Goal: Complete application form: Complete application form

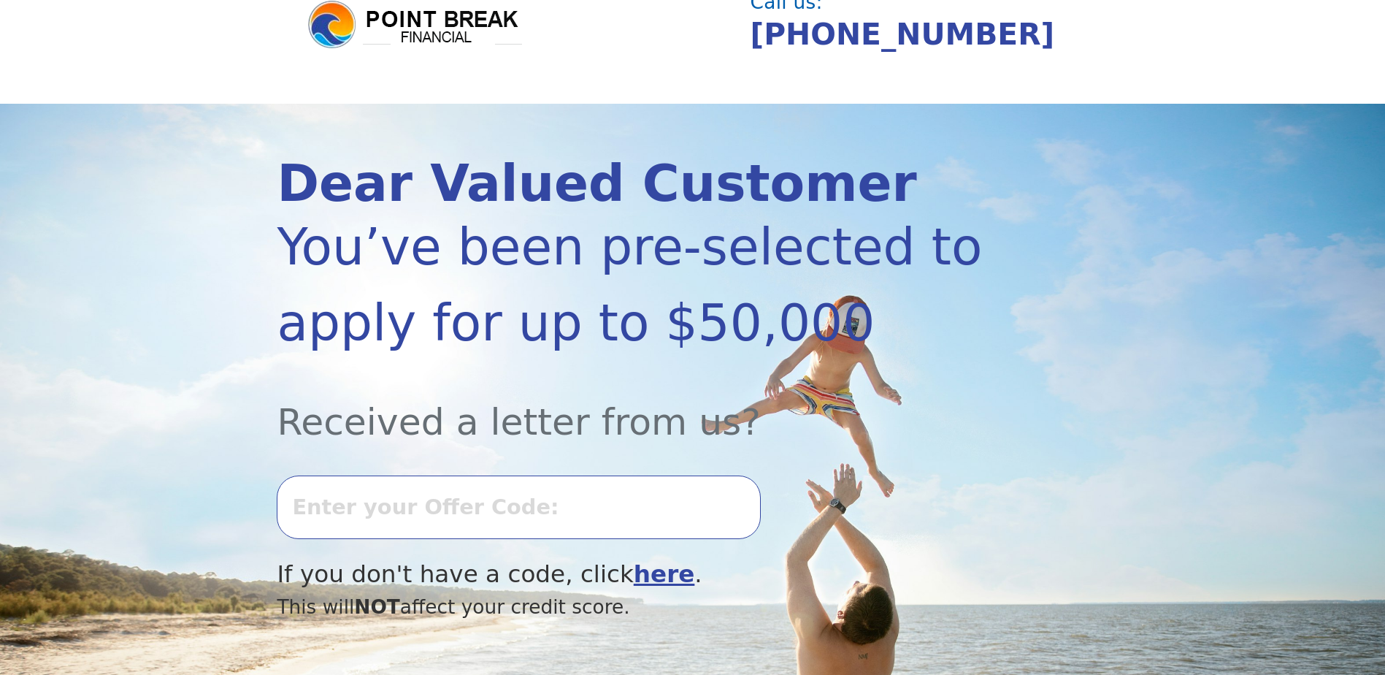
scroll to position [146, 0]
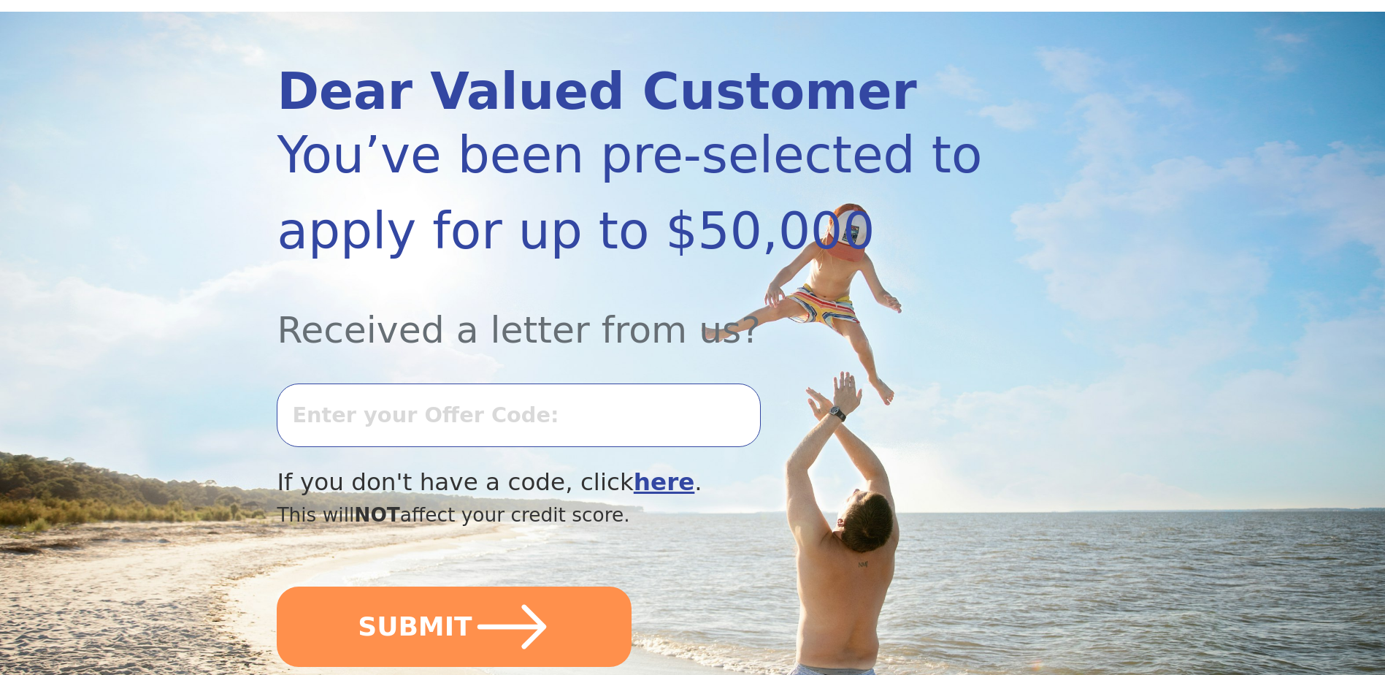
click at [529, 416] on input "text" at bounding box center [518, 414] width 483 height 63
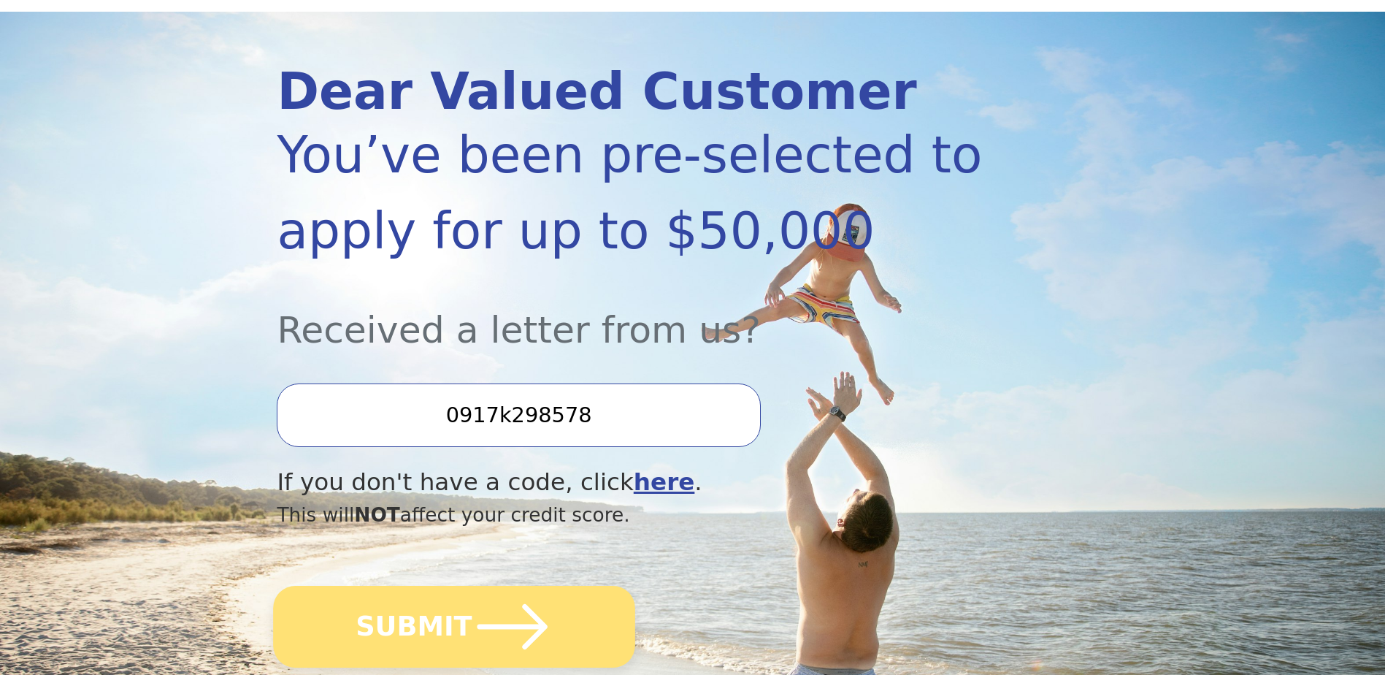
type input "0917k298578"
click at [482, 616] on icon "submit" at bounding box center [513, 626] width 80 height 80
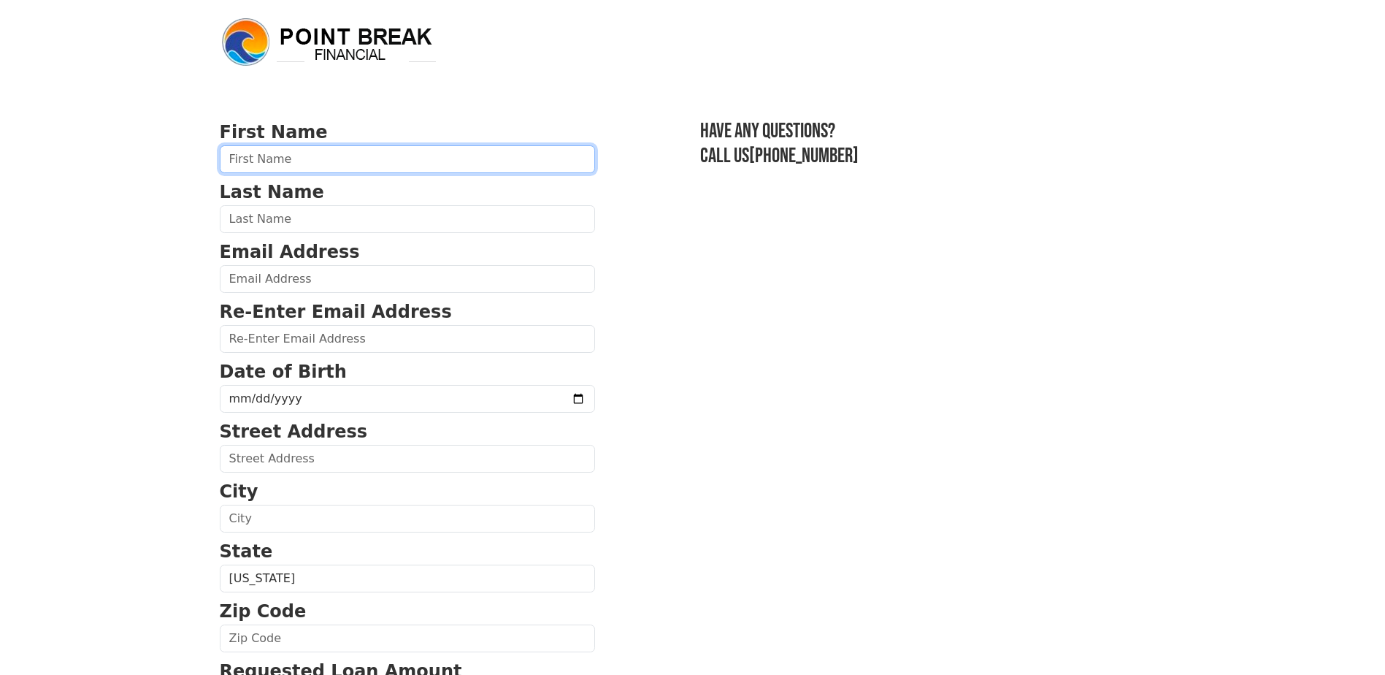
click at [269, 164] on input "text" at bounding box center [407, 159] width 375 height 28
type input "Ana"
type input "Miranda"
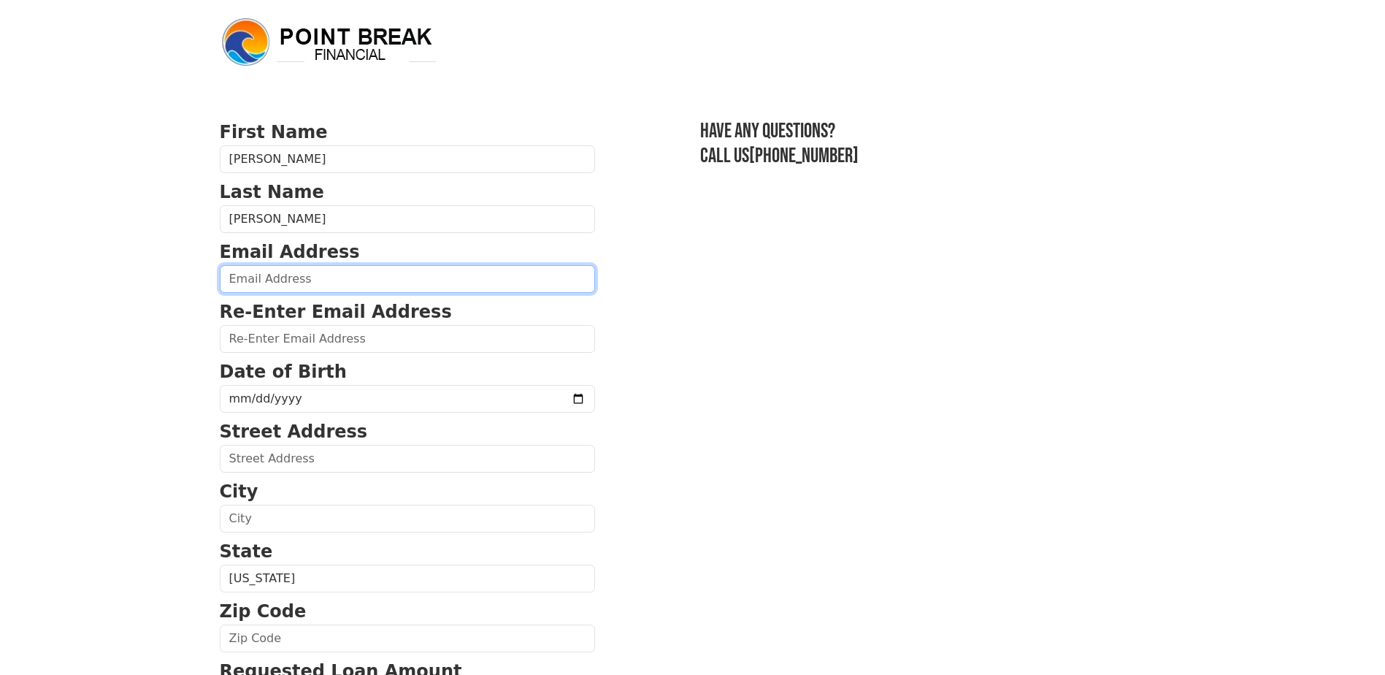
type input "anitamirandab1709@gmail.com"
type input "9815 Nw 4th terr"
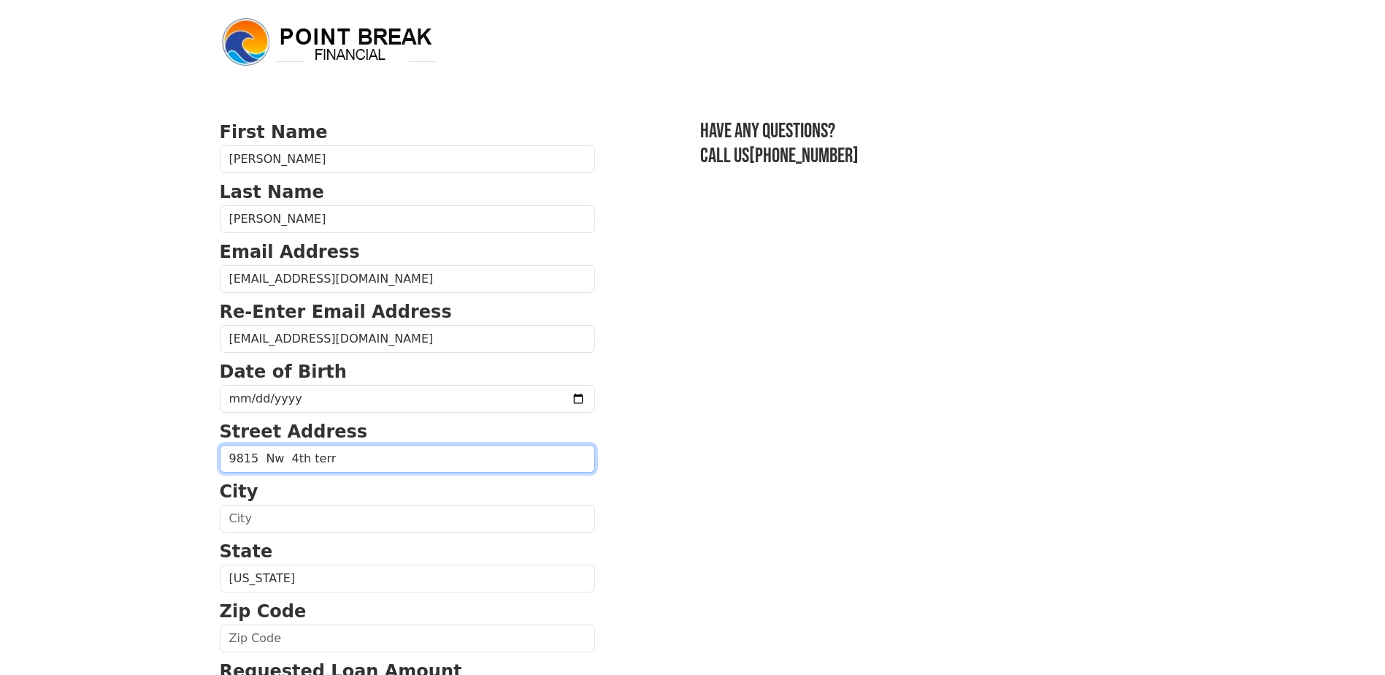
type input "Miami"
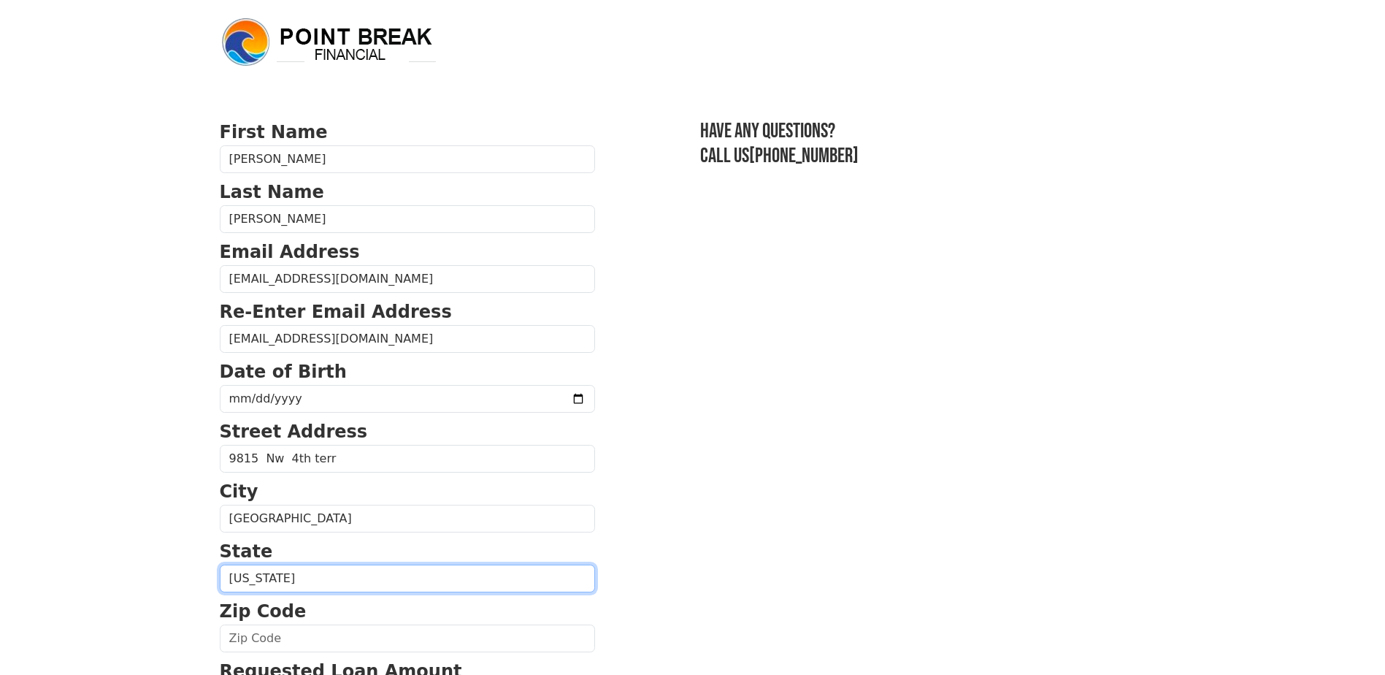
select select "FL"
type input "33172"
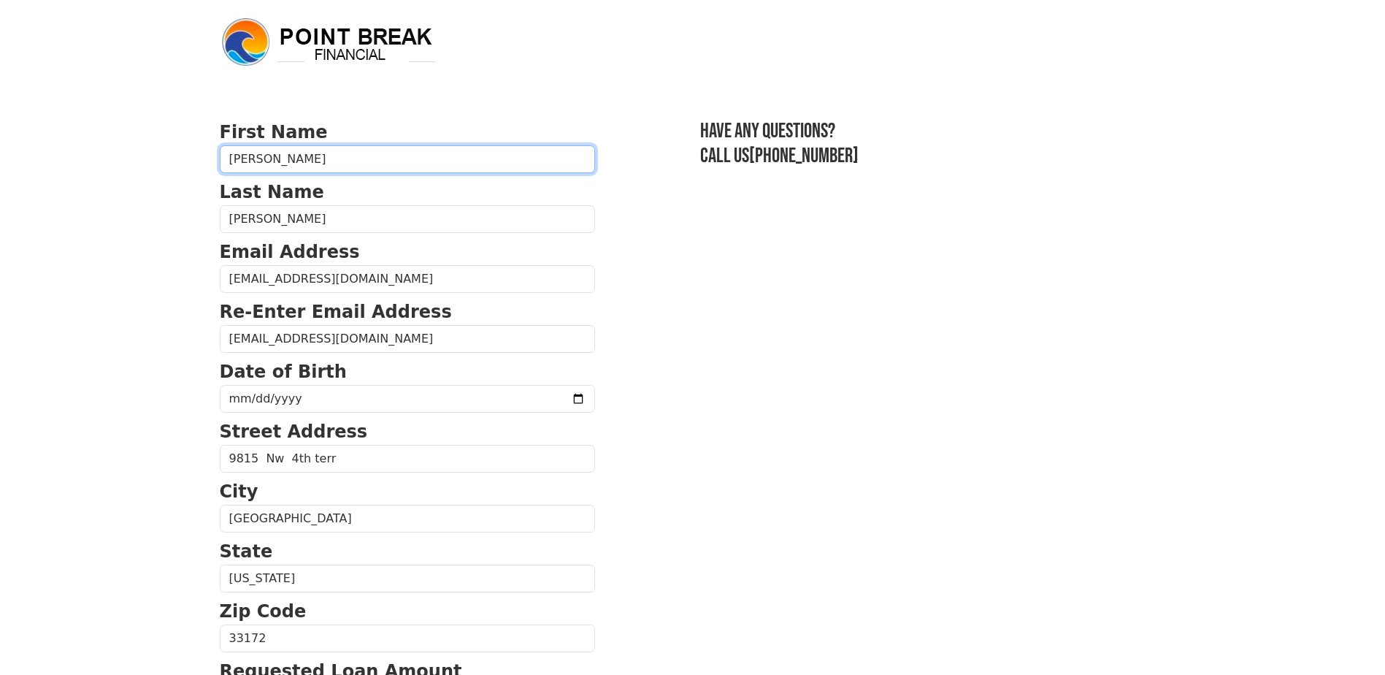
type input "(786) 606-3081"
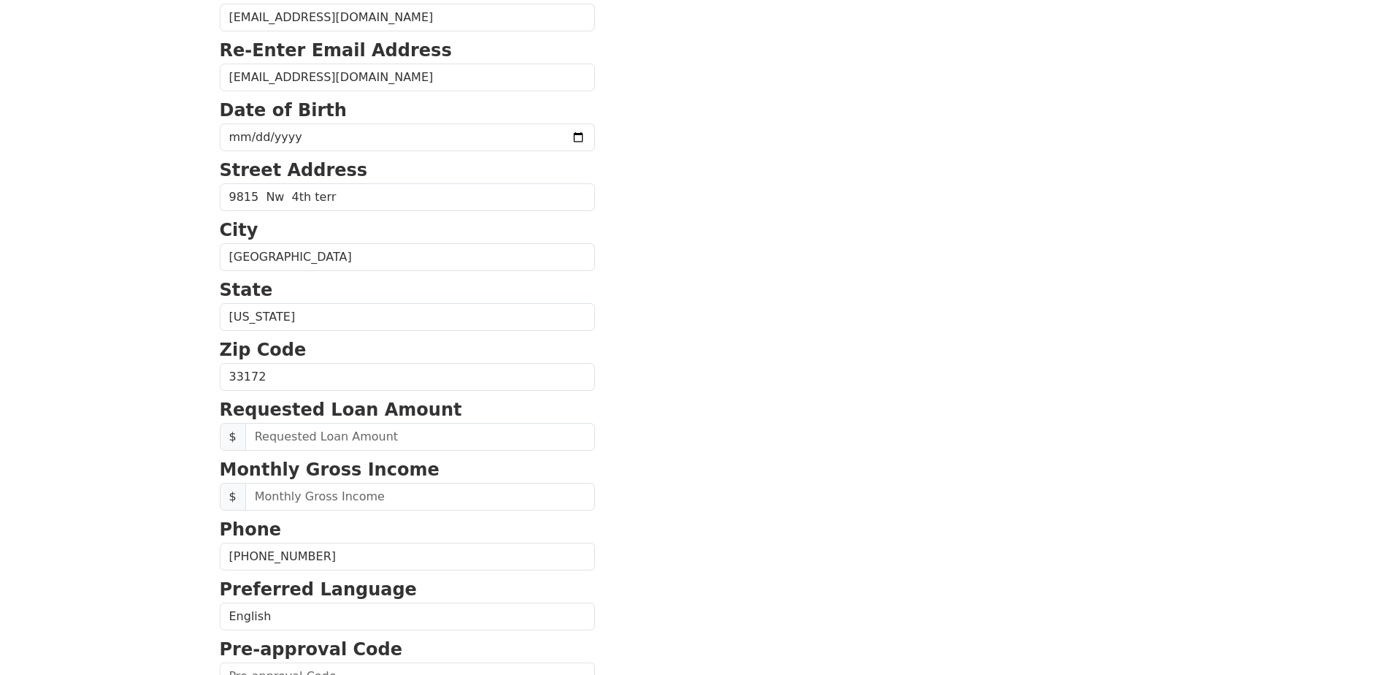
scroll to position [188, 0]
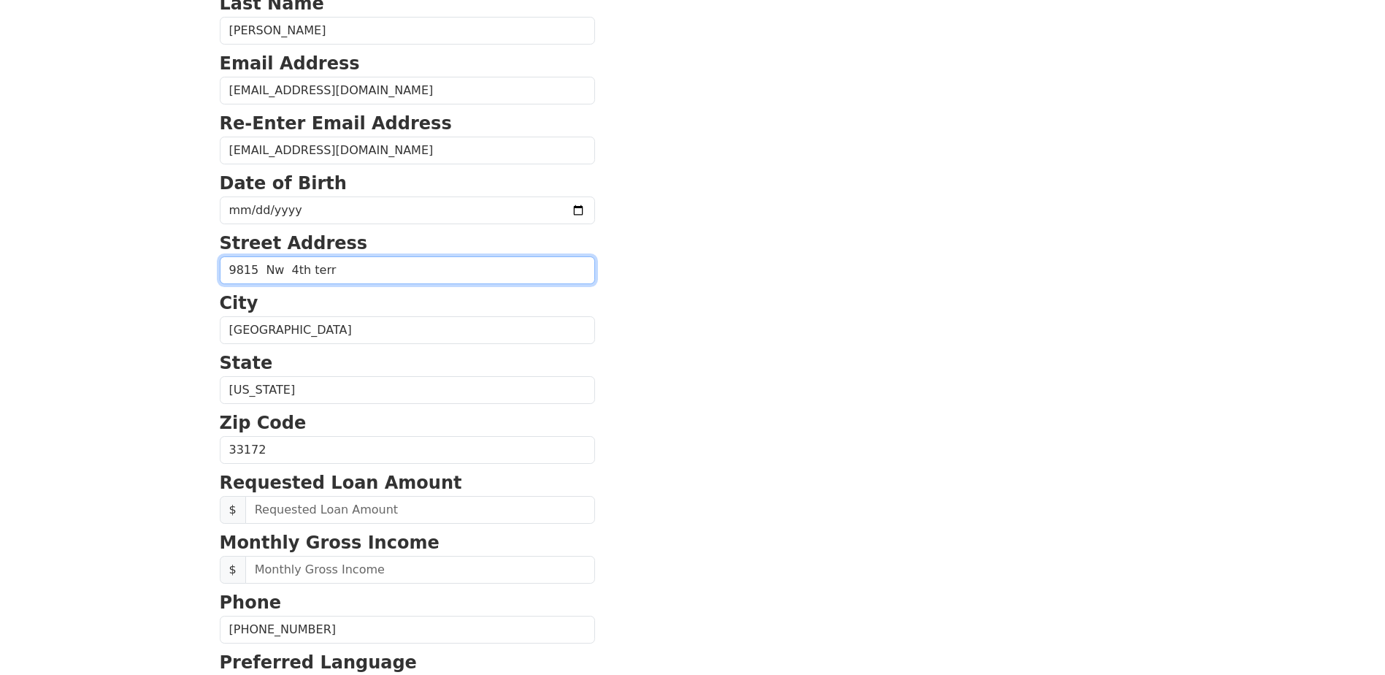
drag, startPoint x: 332, startPoint y: 273, endPoint x: 165, endPoint y: 266, distance: 166.7
click at [165, 266] on body "First Name Ana Last Name Miranda Email Address anitamirandab1709@gmail.com Re-E…" at bounding box center [692, 149] width 1385 height 675
type input "9931 West Flagler Street, Miami, Florida, 33174"
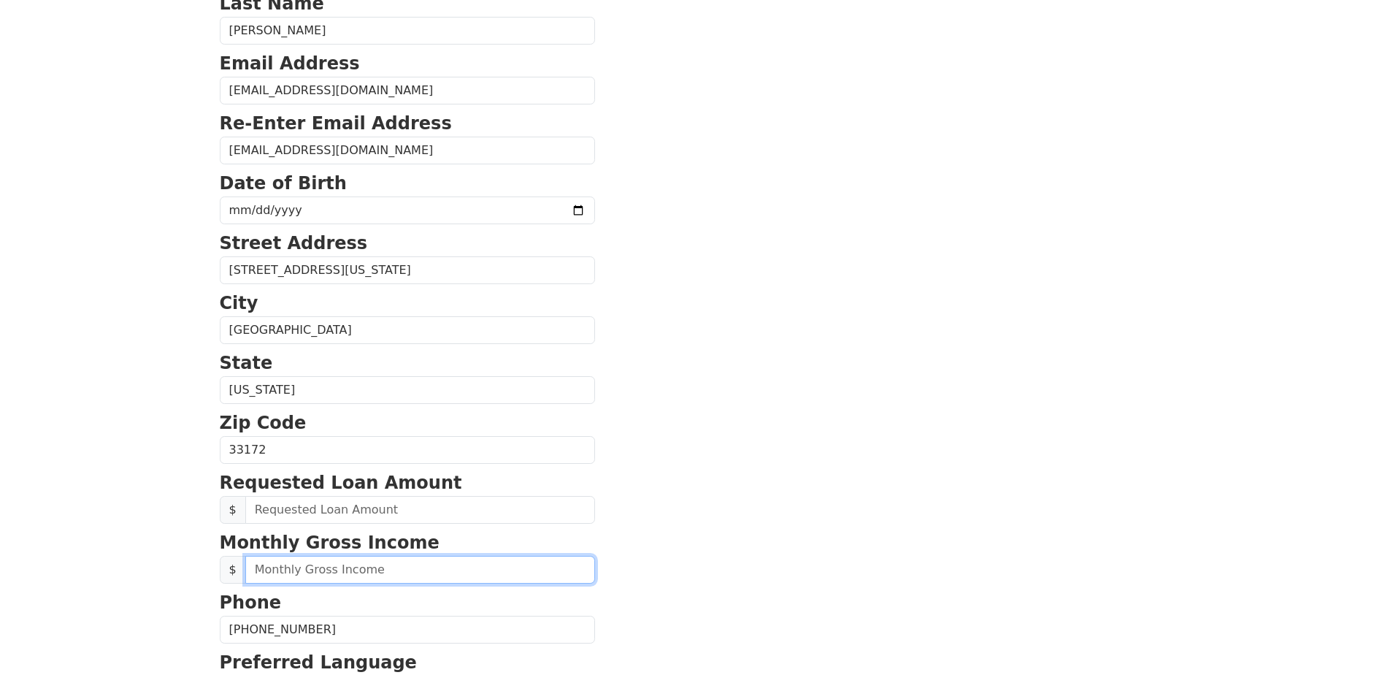
type input "33174"
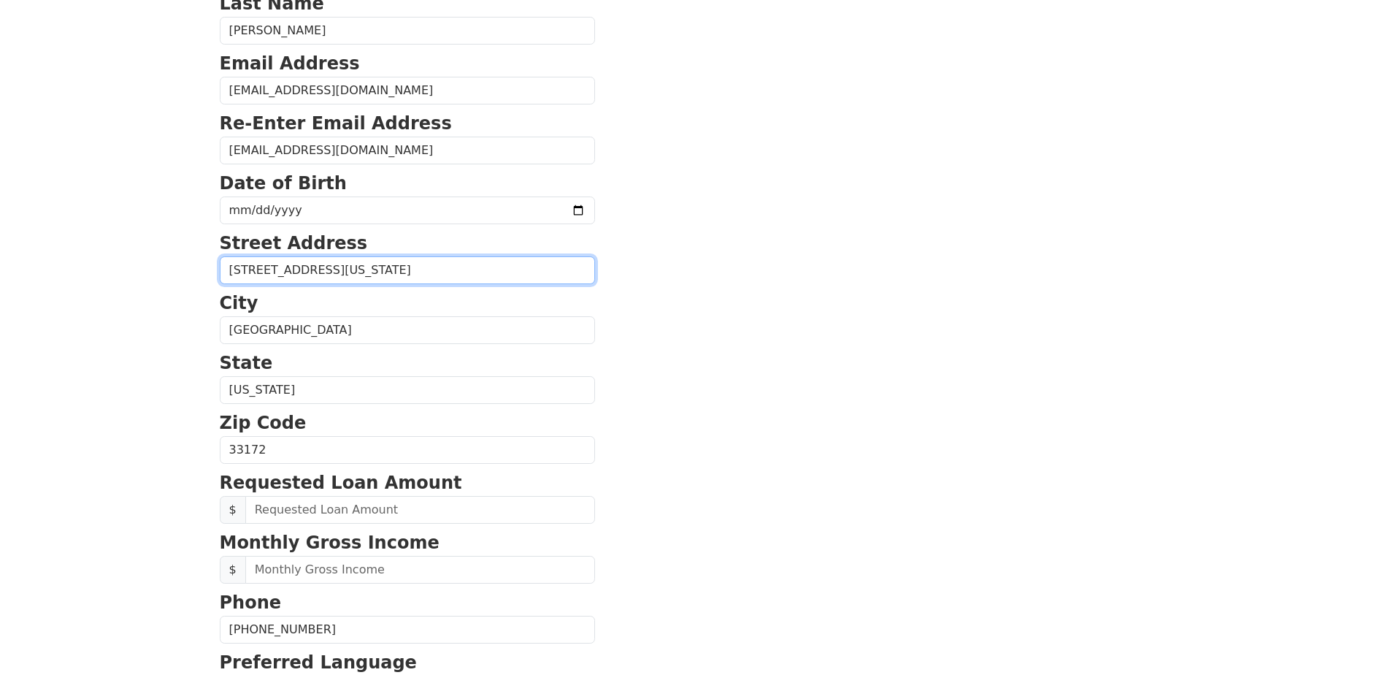
click at [357, 271] on input "9931 West Flagler Street, Miami, Florida, 33174" at bounding box center [407, 270] width 375 height 28
drag, startPoint x: 403, startPoint y: 269, endPoint x: 554, endPoint y: 275, distance: 151.3
click at [554, 275] on input "9931 West Flagler Street apt 335 Miami, Florida, 33174" at bounding box center [407, 270] width 375 height 28
type input "9931 West Flagler Street apt 335"
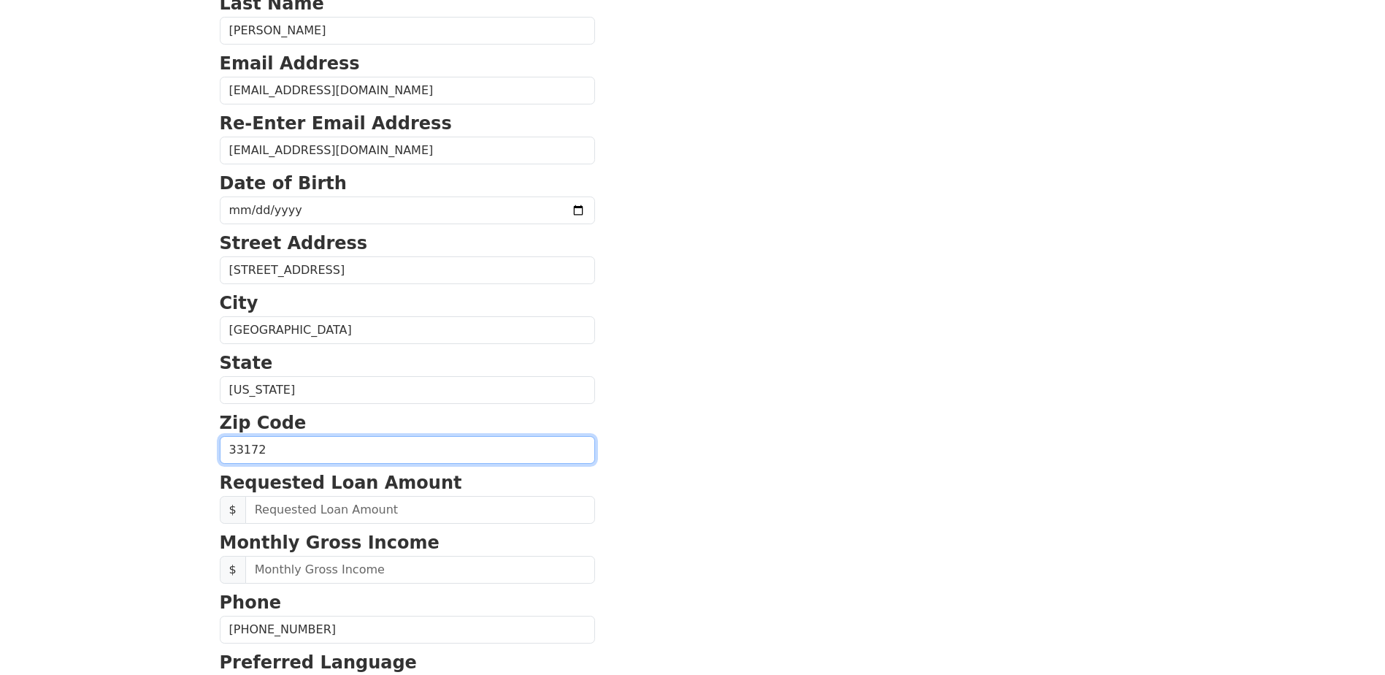
click at [286, 445] on input "33172" at bounding box center [407, 450] width 375 height 28
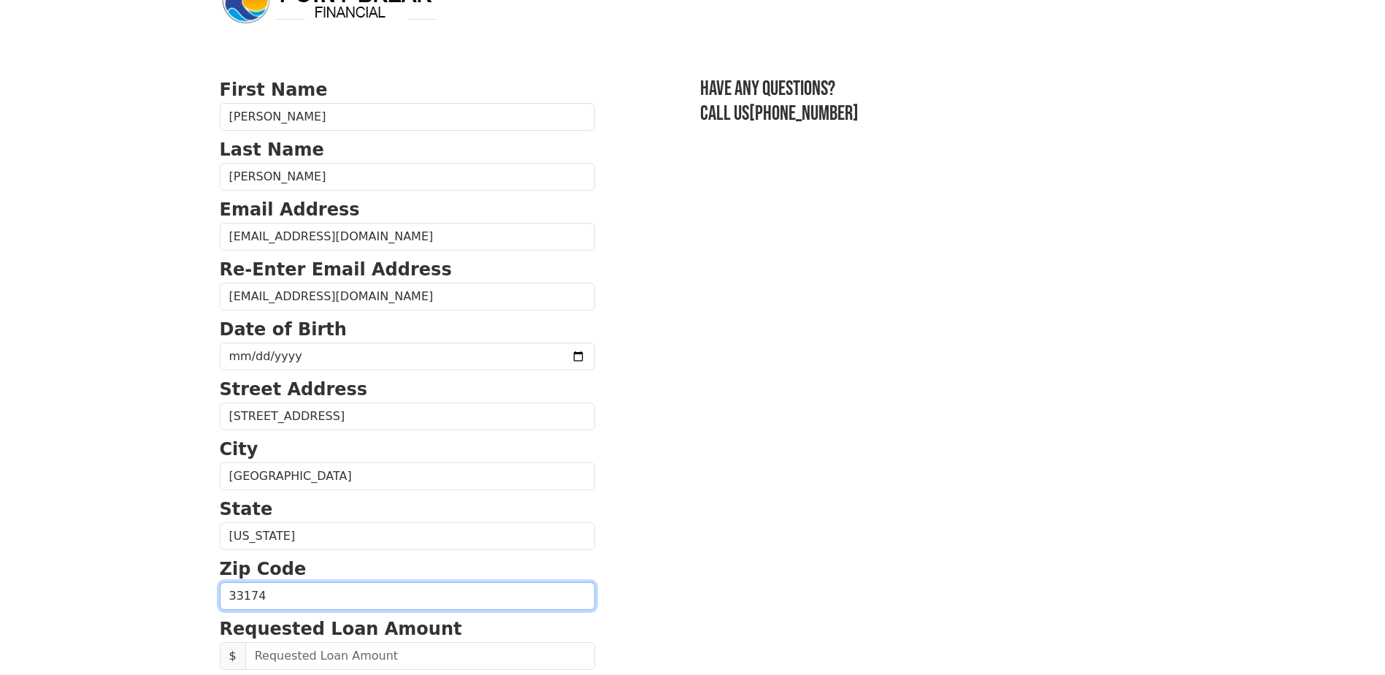
scroll to position [115, 0]
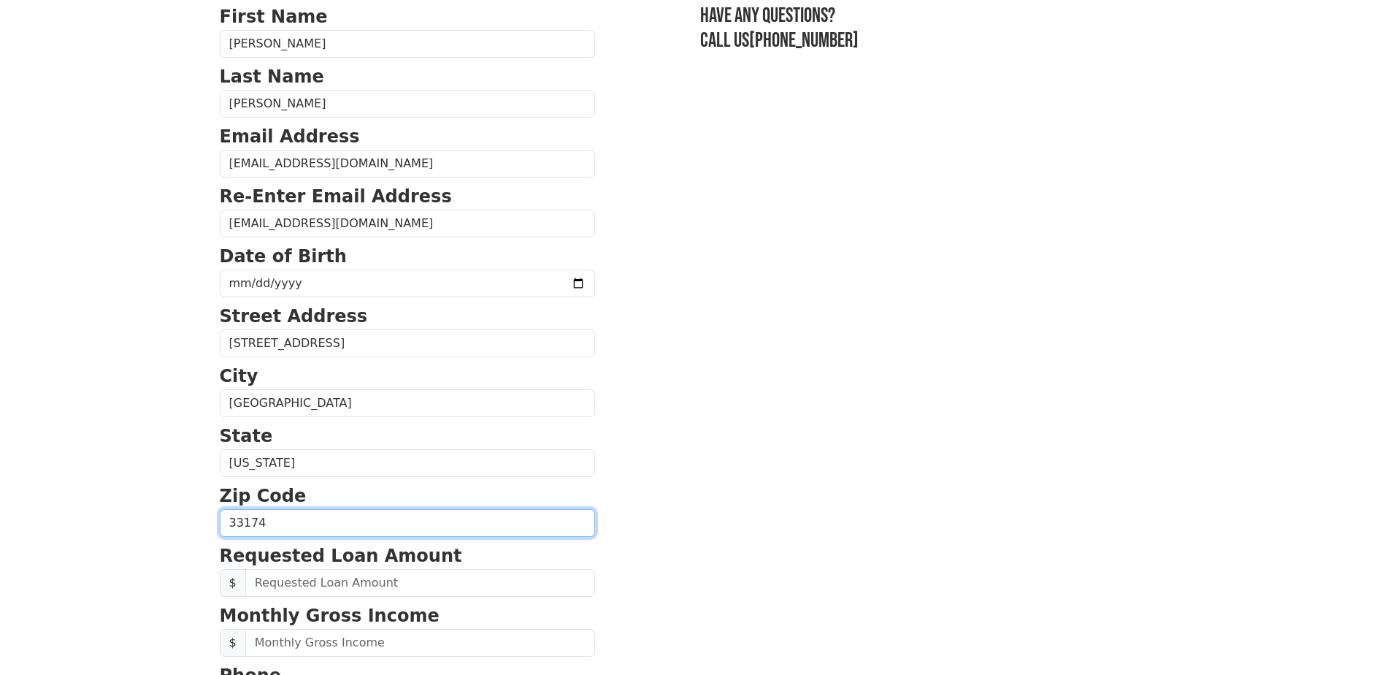
type input "33174"
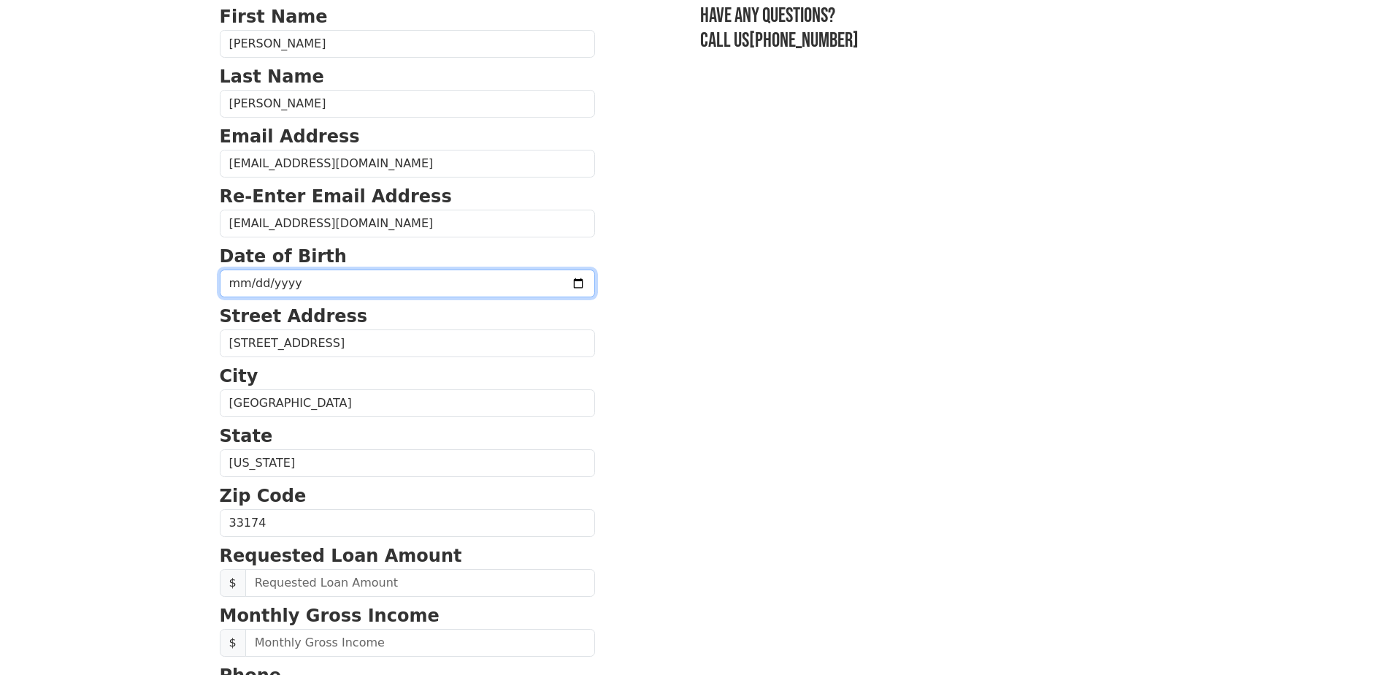
click at [309, 277] on input "date" at bounding box center [407, 283] width 375 height 28
click at [540, 285] on input "date" at bounding box center [407, 283] width 375 height 28
click at [256, 285] on input "2025-09-30" at bounding box center [407, 283] width 375 height 28
type input "1977-09-17"
click at [640, 397] on section "First Name Ana Last Name Miranda Email Address anitamirandab1709@gmail.com Re-E…" at bounding box center [693, 524] width 947 height 1041
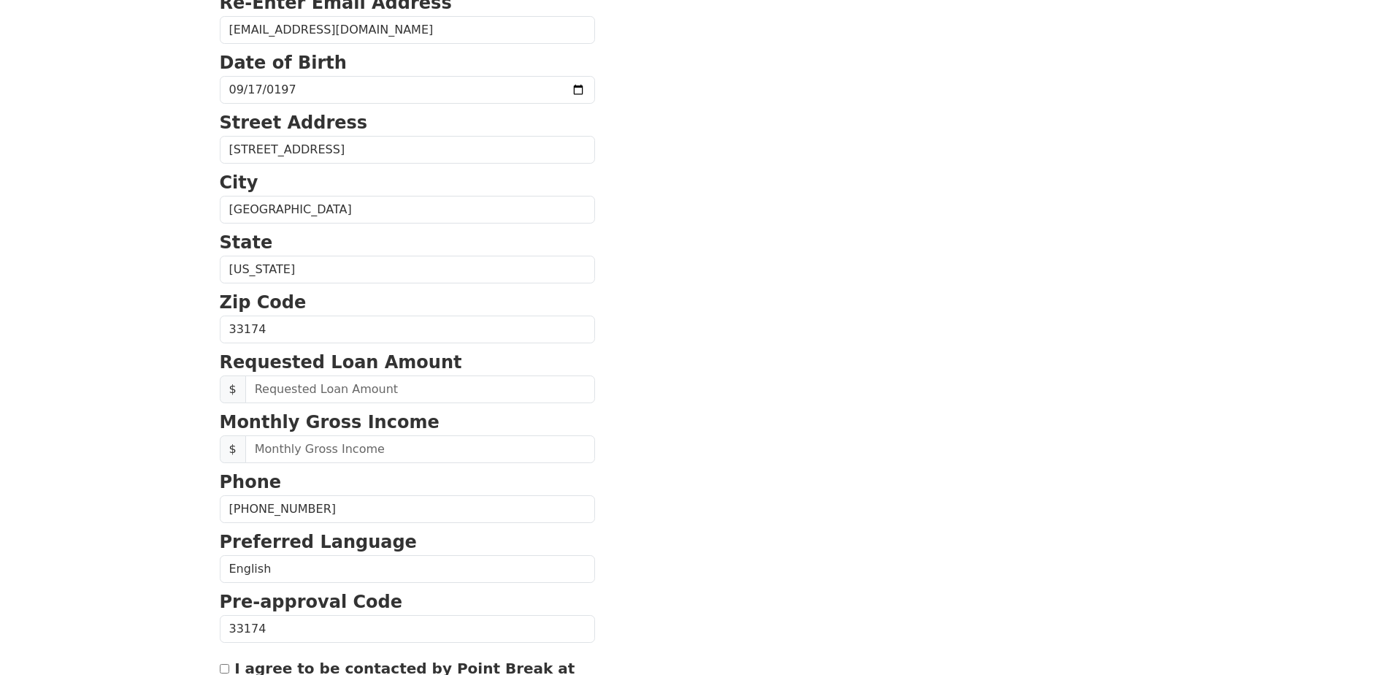
scroll to position [334, 0]
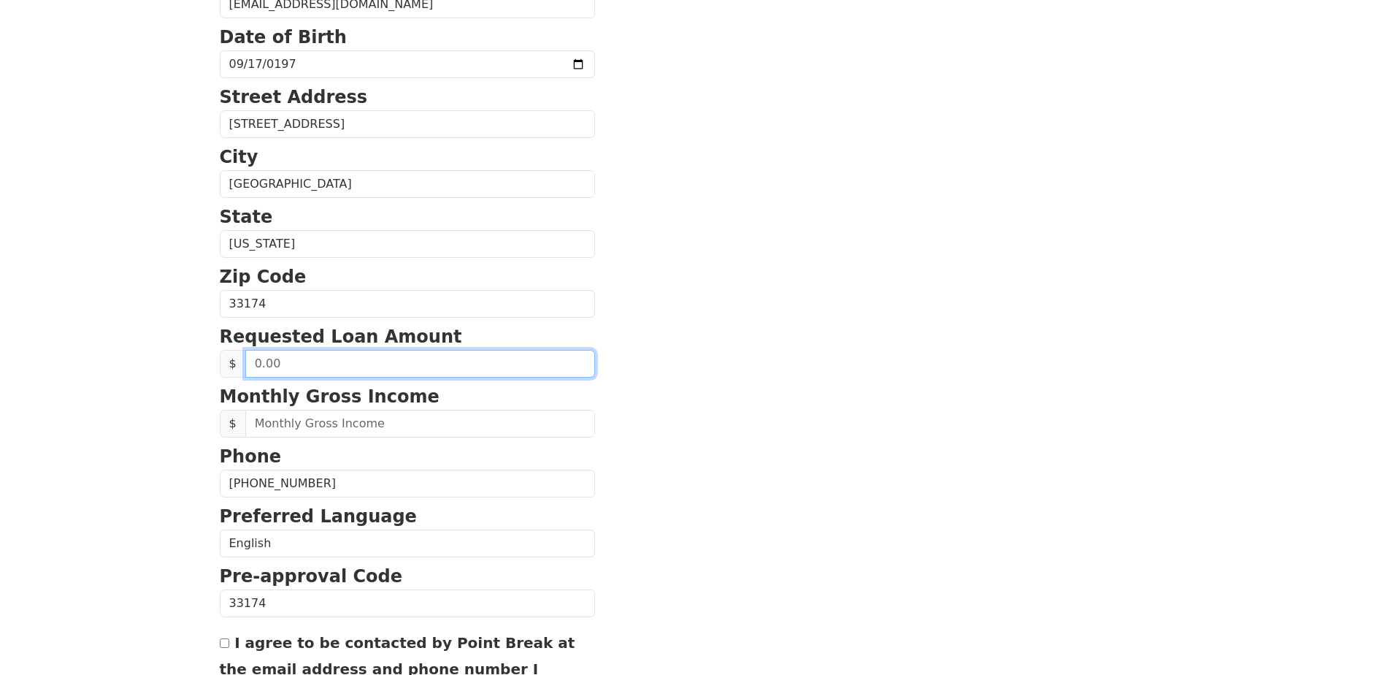
click at [283, 362] on input "text" at bounding box center [420, 364] width 350 height 28
type input "25,000.00"
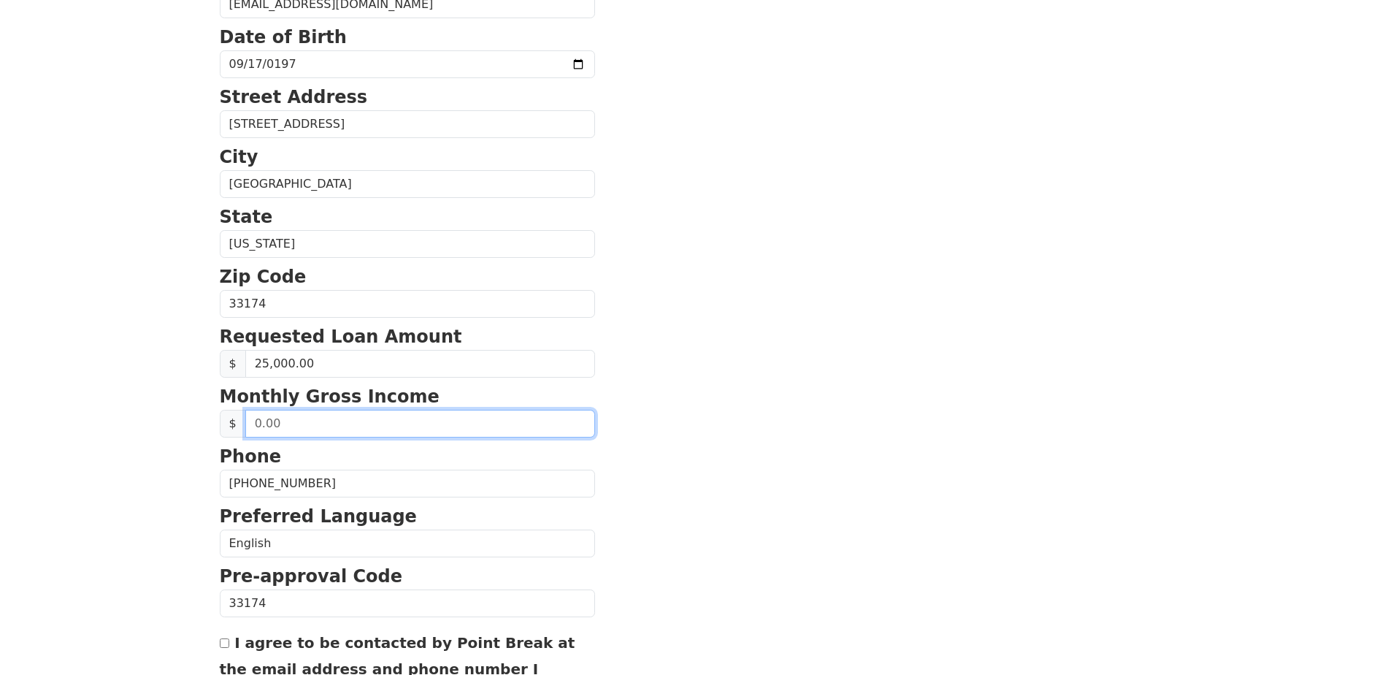
click at [283, 427] on input "text" at bounding box center [420, 424] width 350 height 28
type input "6,200.00"
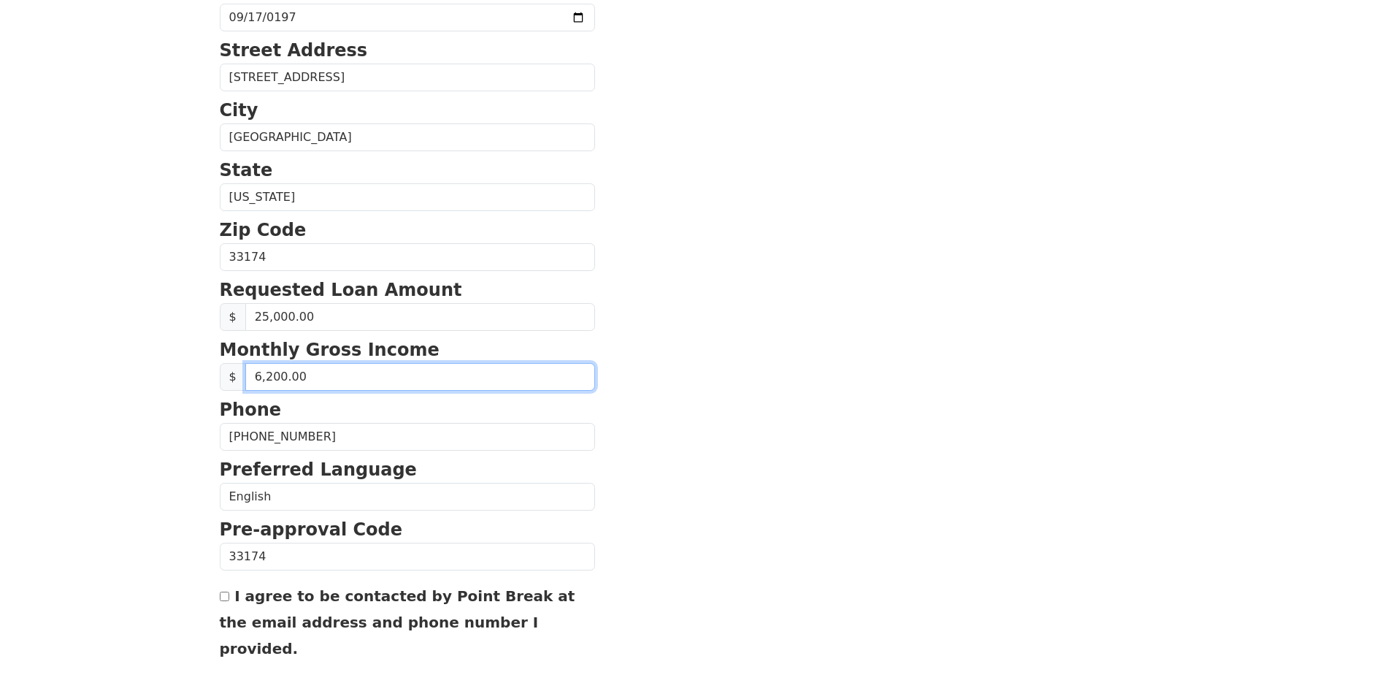
scroll to position [408, 0]
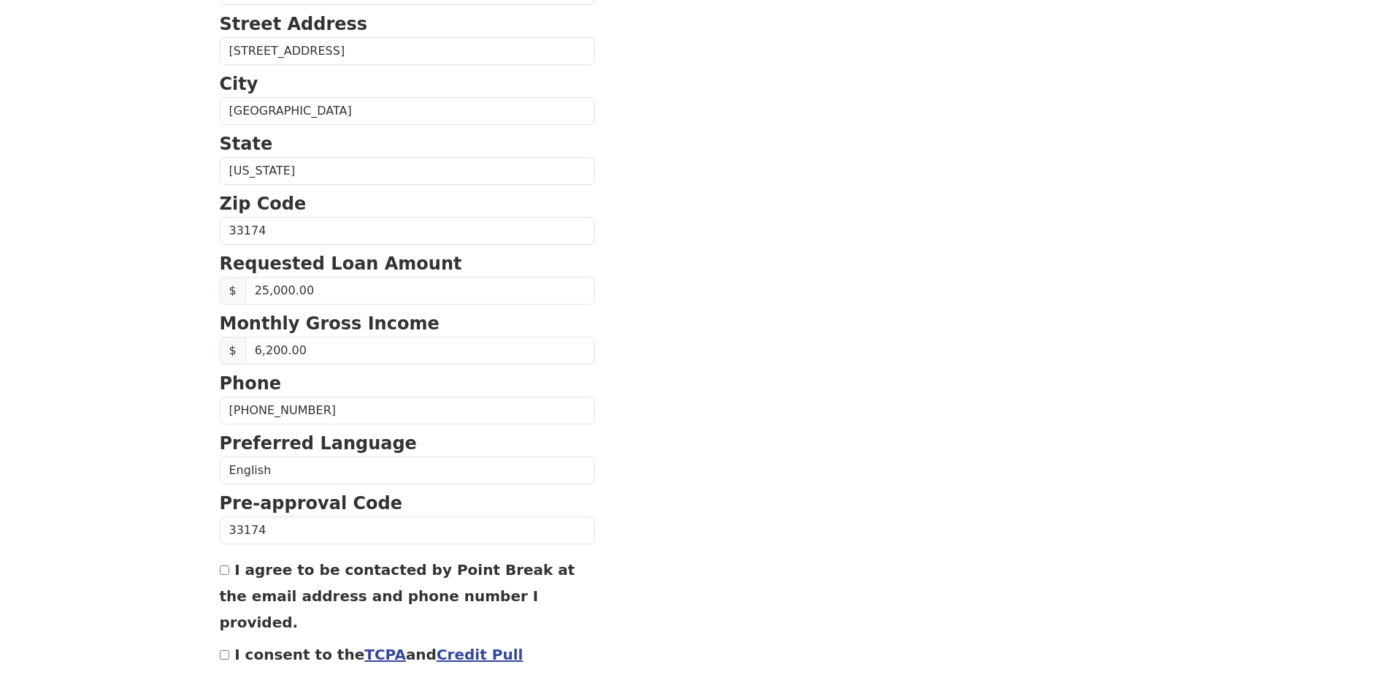
click at [222, 570] on input "I agree to be contacted by Point Break at the email address and phone number I …" at bounding box center [224, 569] width 9 height 9
checkbox input "true"
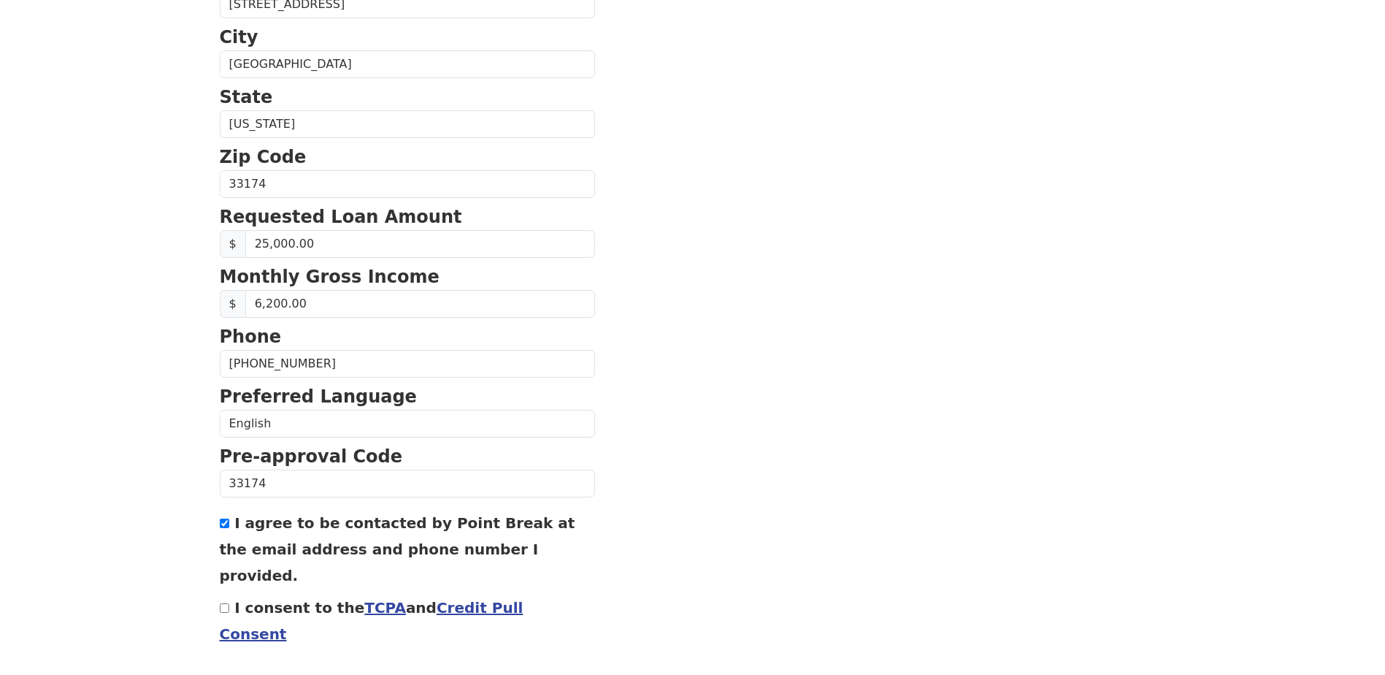
scroll to position [481, 0]
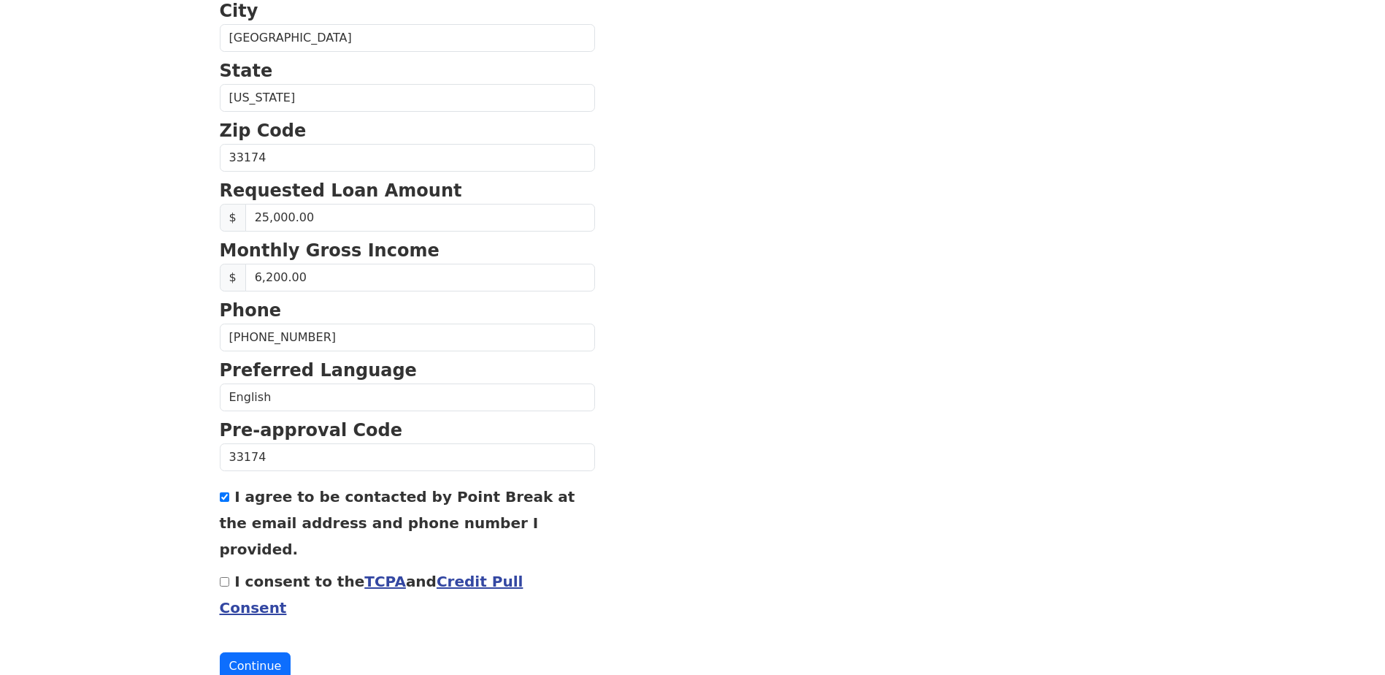
click at [223, 577] on input "I consent to the TCPA and Credit Pull Consent" at bounding box center [224, 581] width 9 height 9
checkbox input "true"
click at [244, 652] on button "Continue" at bounding box center [256, 666] width 72 height 28
